Goal: Obtain resource: Obtain resource

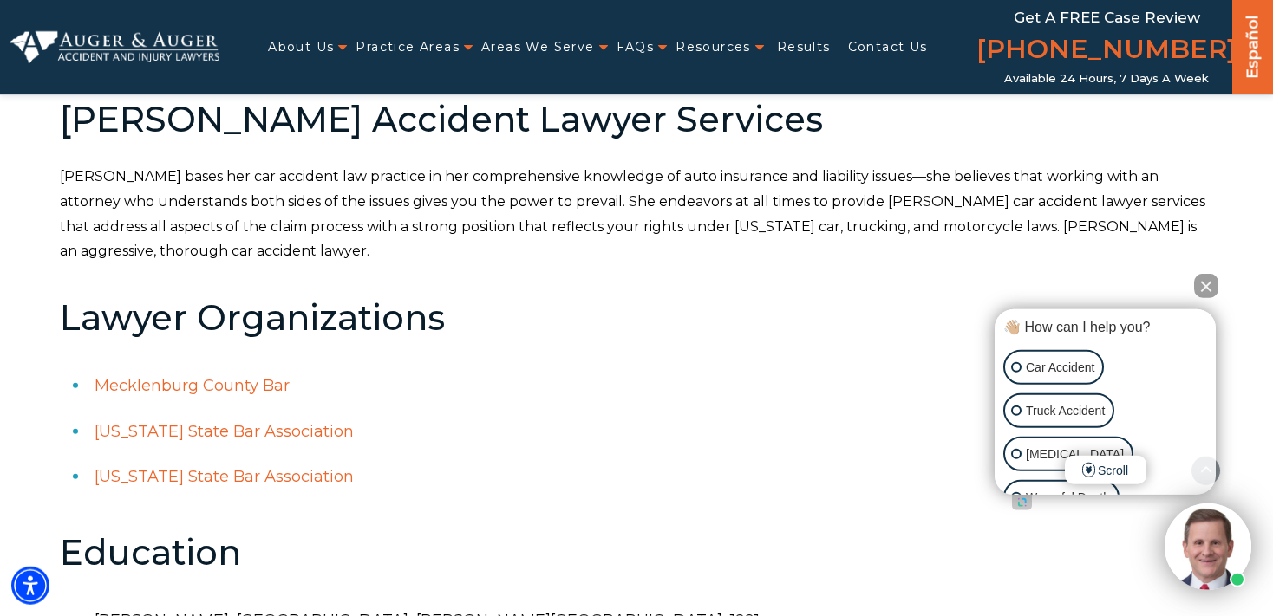
scroll to position [978, 0]
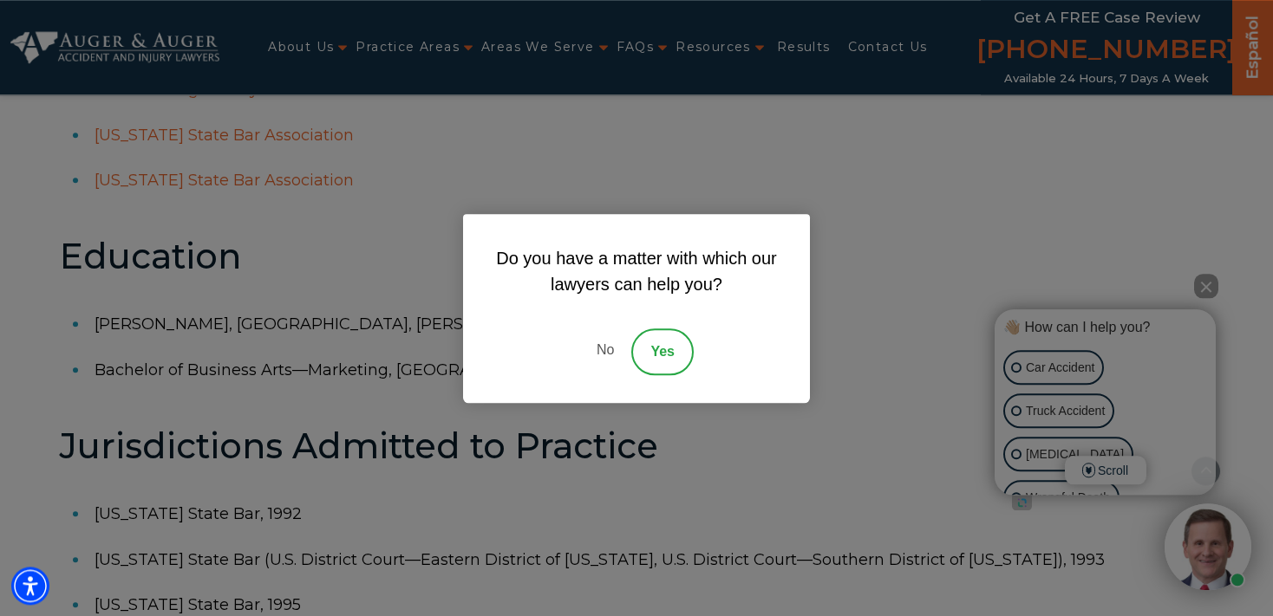
click at [293, 366] on div "Do you have a matter with which our lawyers can help you? No Yes" at bounding box center [636, 308] width 1273 height 616
click at [471, 476] on div "Do you have a matter with which our lawyers can help you? No Yes" at bounding box center [636, 308] width 1273 height 616
click at [1208, 284] on div "Do you have a matter with which our lawyers can help you? No Yes" at bounding box center [636, 308] width 1273 height 616
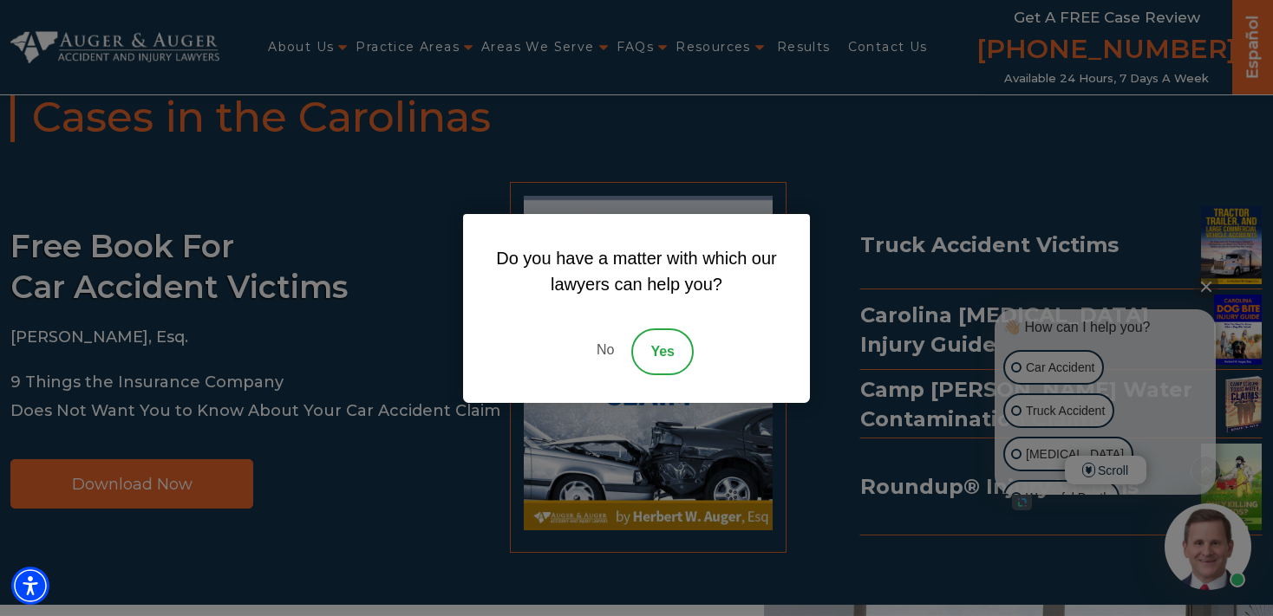
scroll to position [1668, 0]
click at [661, 356] on link "Yes" at bounding box center [662, 352] width 62 height 47
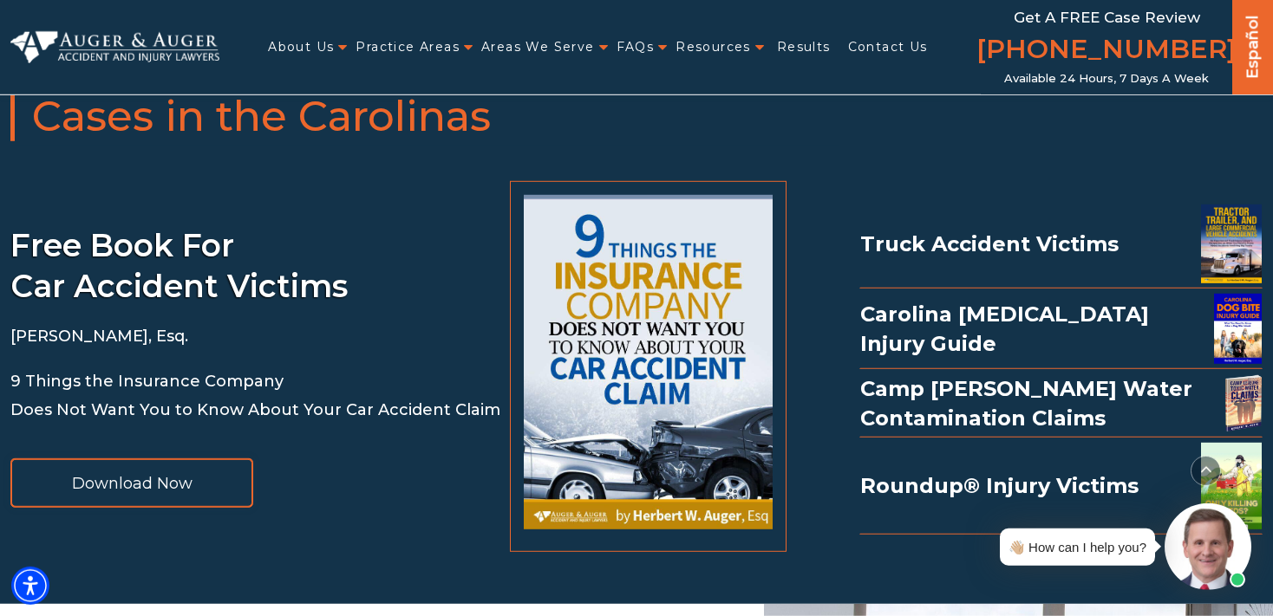
click at [205, 490] on link "Download Now" at bounding box center [131, 483] width 243 height 49
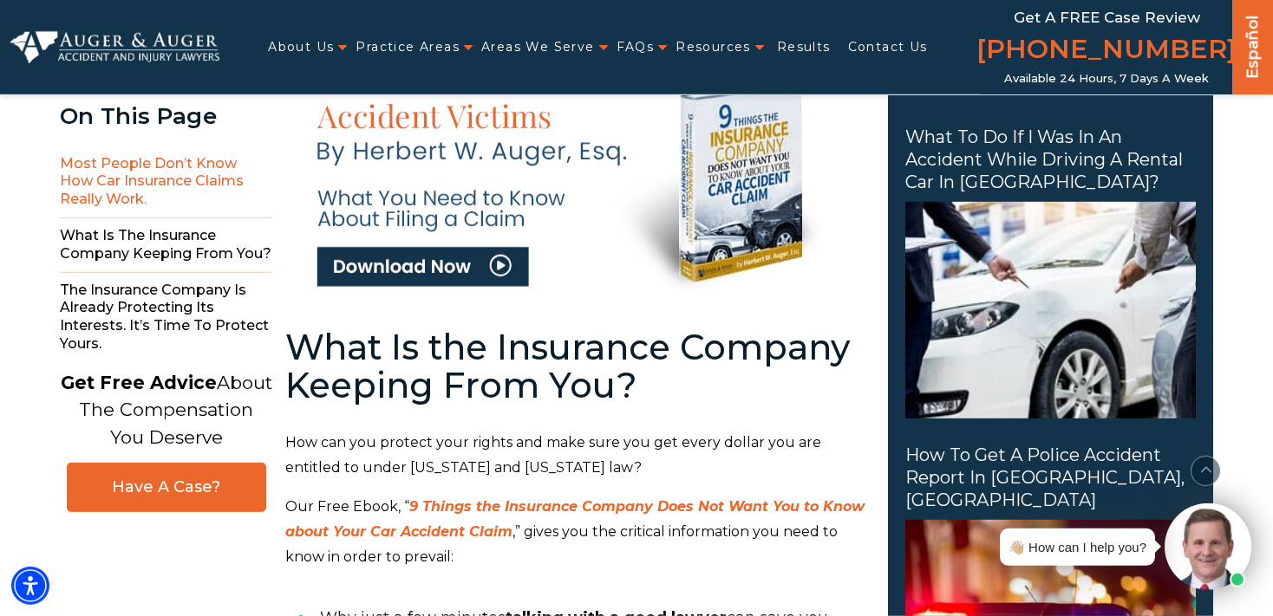
scroll to position [811, 0]
click at [484, 270] on img at bounding box center [576, 170] width 550 height 248
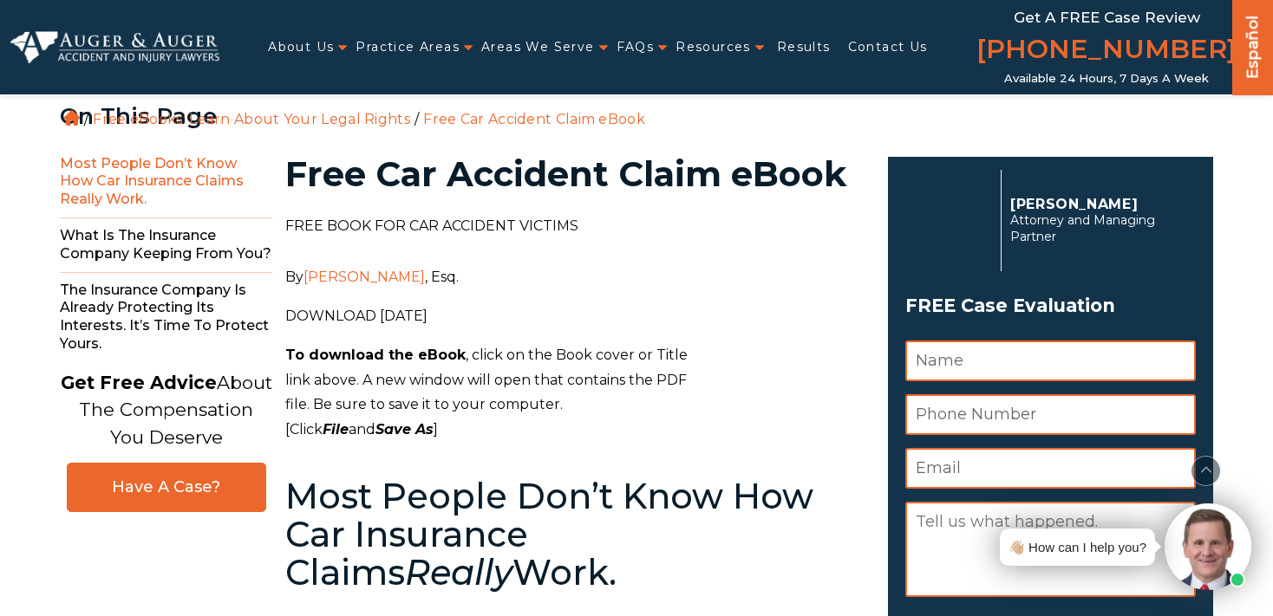
scroll to position [812, 0]
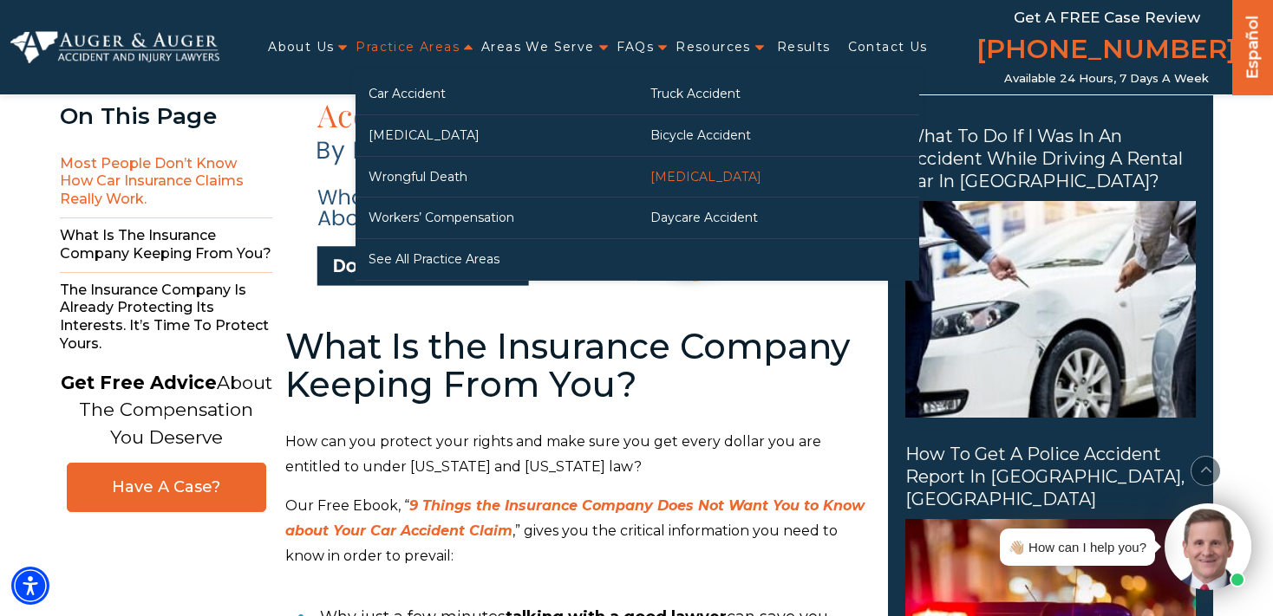
click at [685, 174] on link "[MEDICAL_DATA]" at bounding box center [778, 177] width 282 height 41
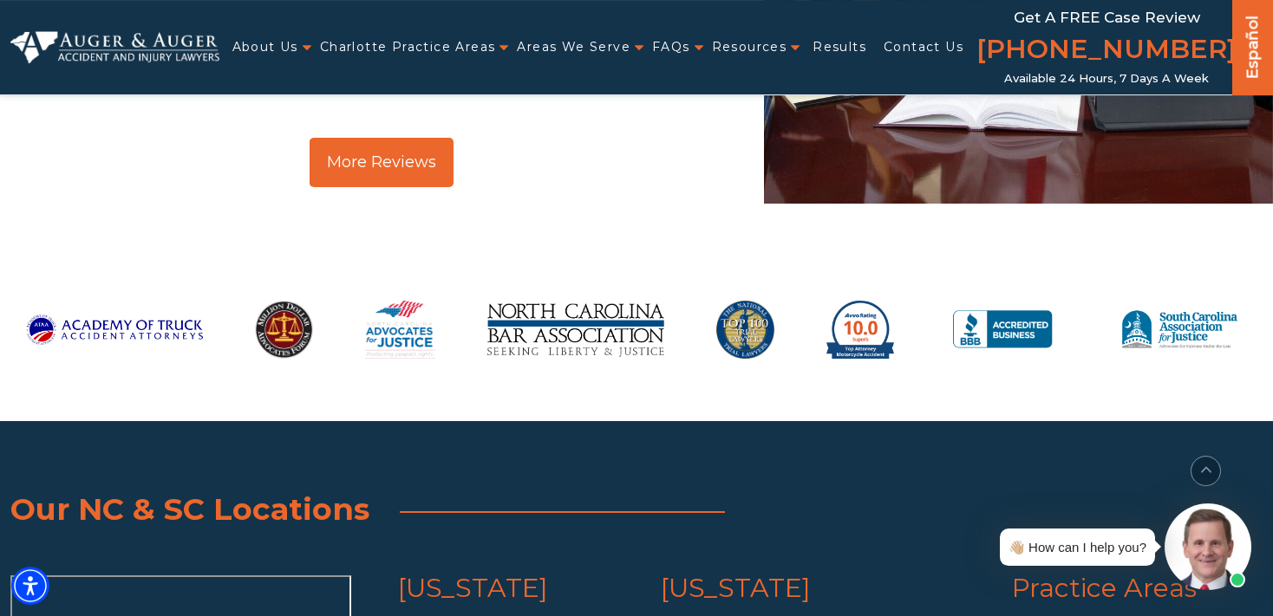
scroll to position [8373, 0]
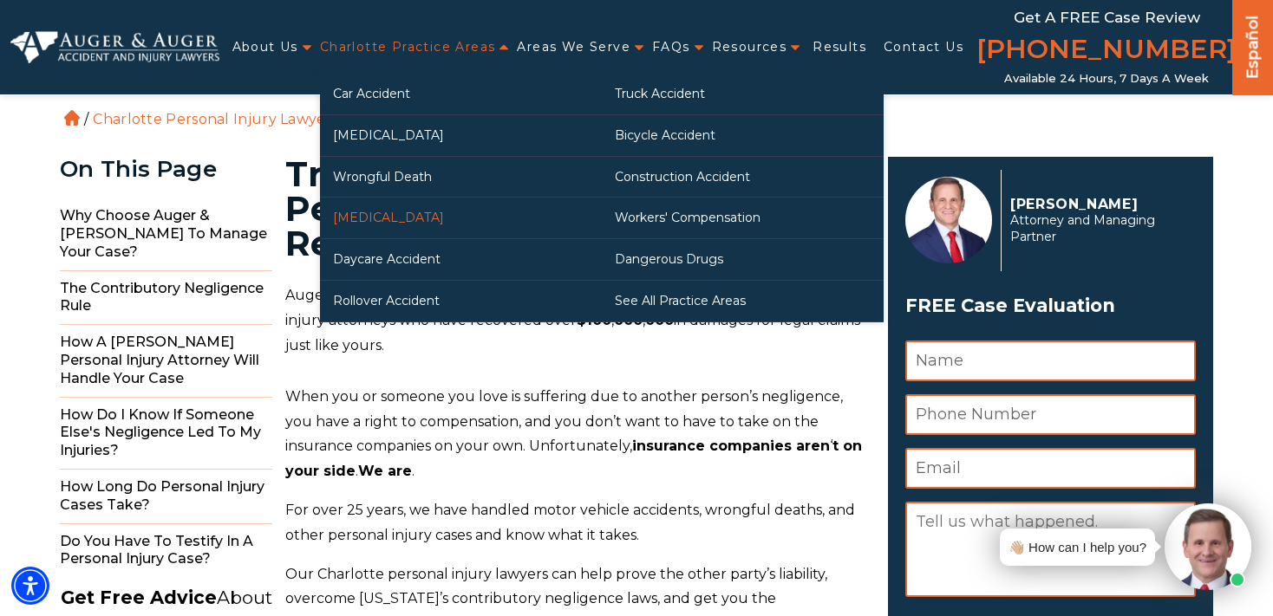
click at [376, 218] on link "[MEDICAL_DATA]" at bounding box center [461, 218] width 282 height 41
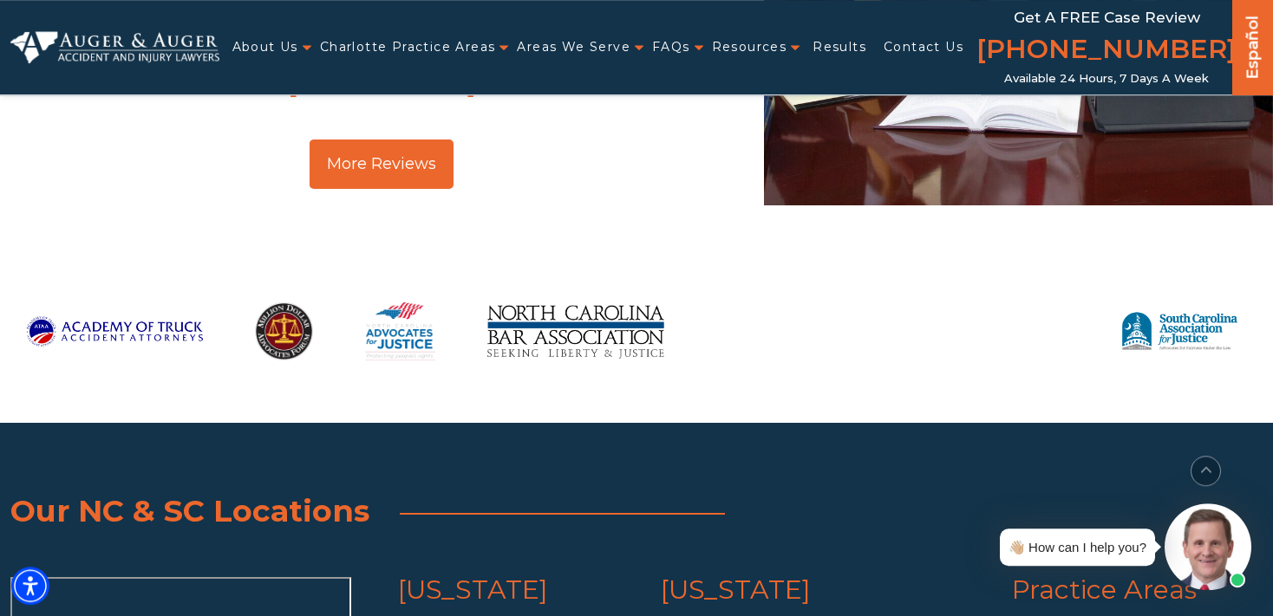
scroll to position [8425, 0]
